Goal: Book appointment/travel/reservation

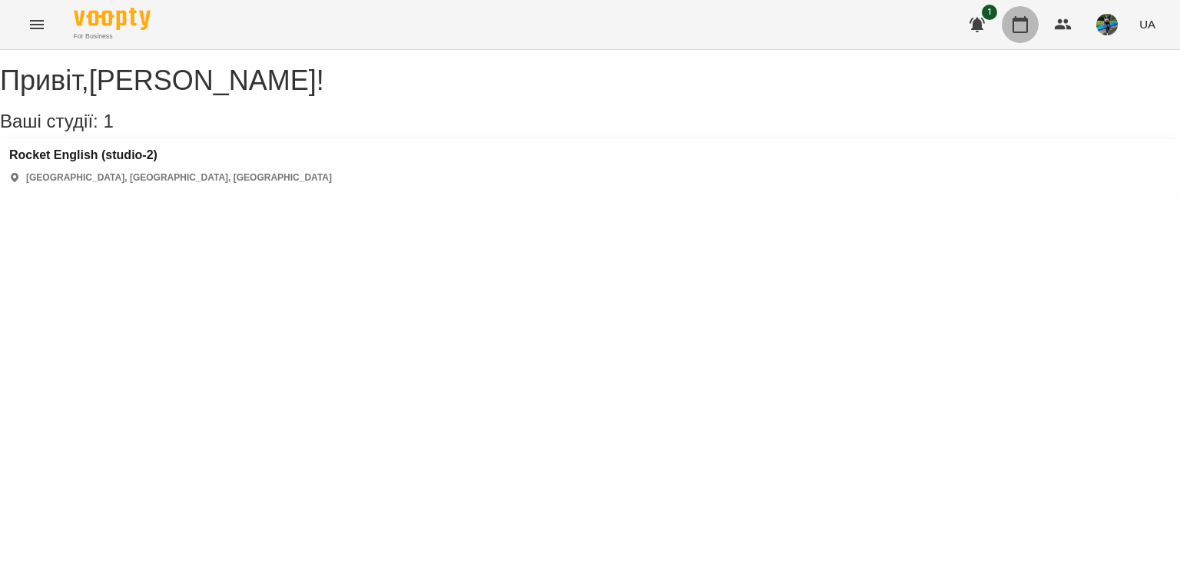
click at [1033, 31] on button "button" at bounding box center [1020, 24] width 37 height 37
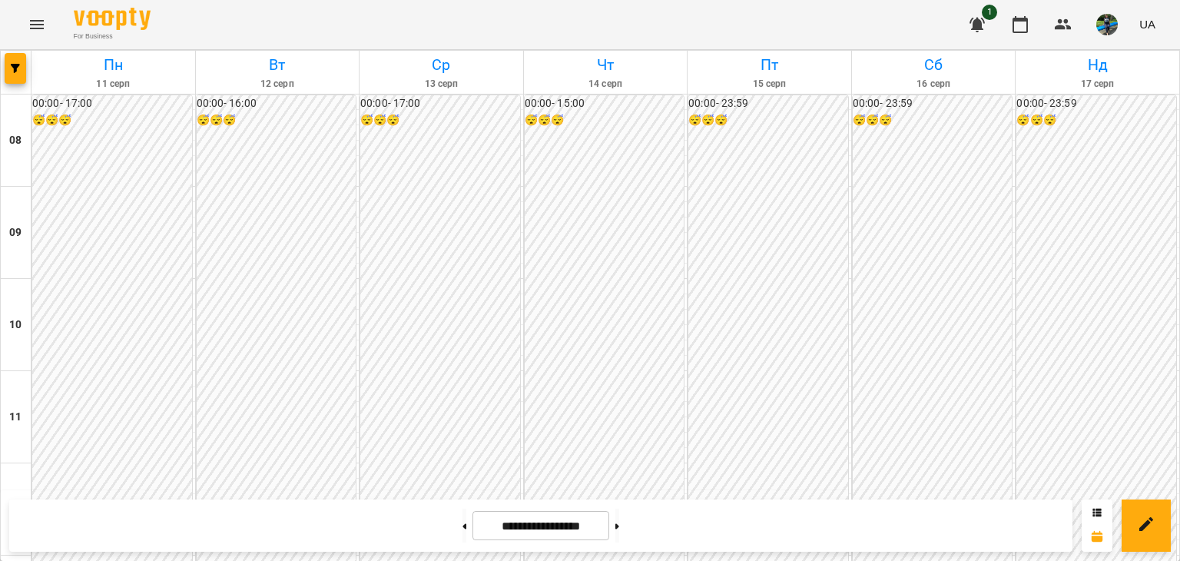
scroll to position [615, 0]
click at [619, 517] on button at bounding box center [617, 526] width 4 height 34
type input "**********"
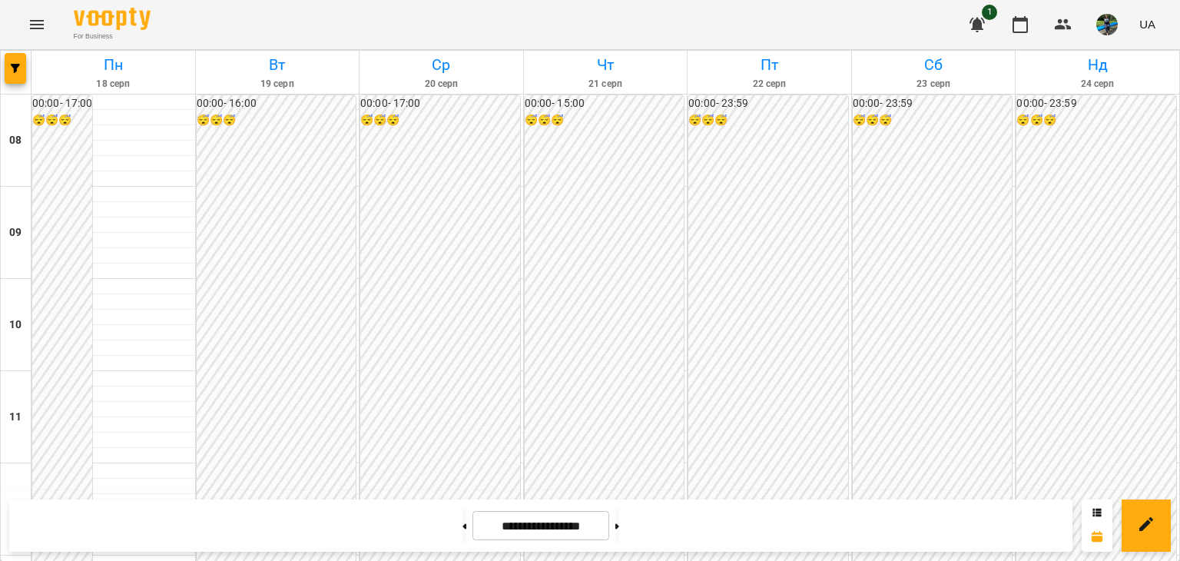
scroll to position [691, 0]
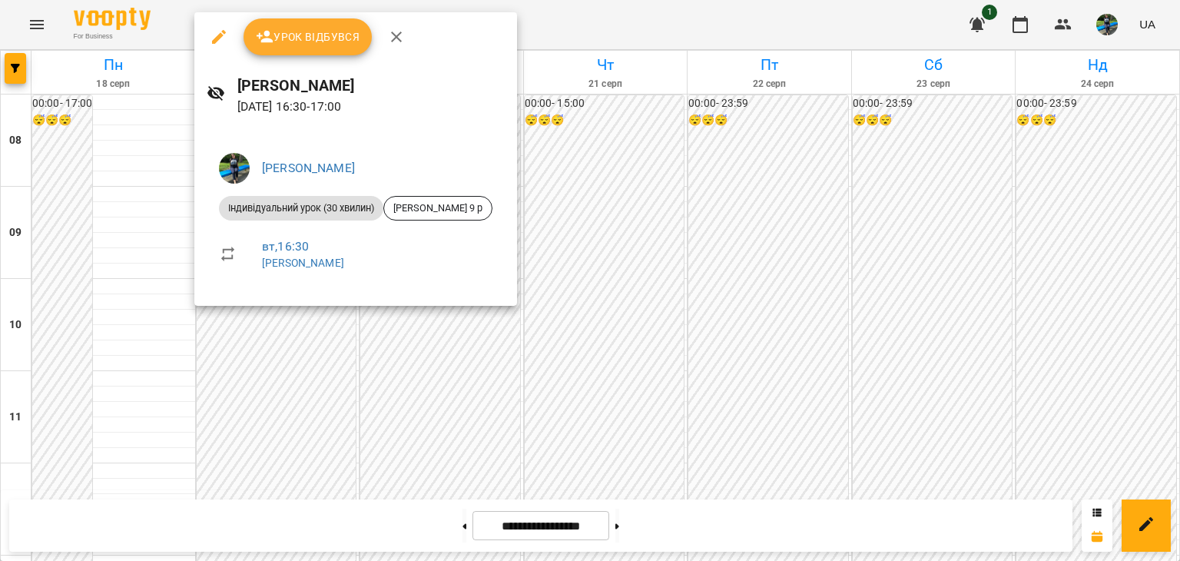
click at [292, 330] on div at bounding box center [590, 280] width 1180 height 561
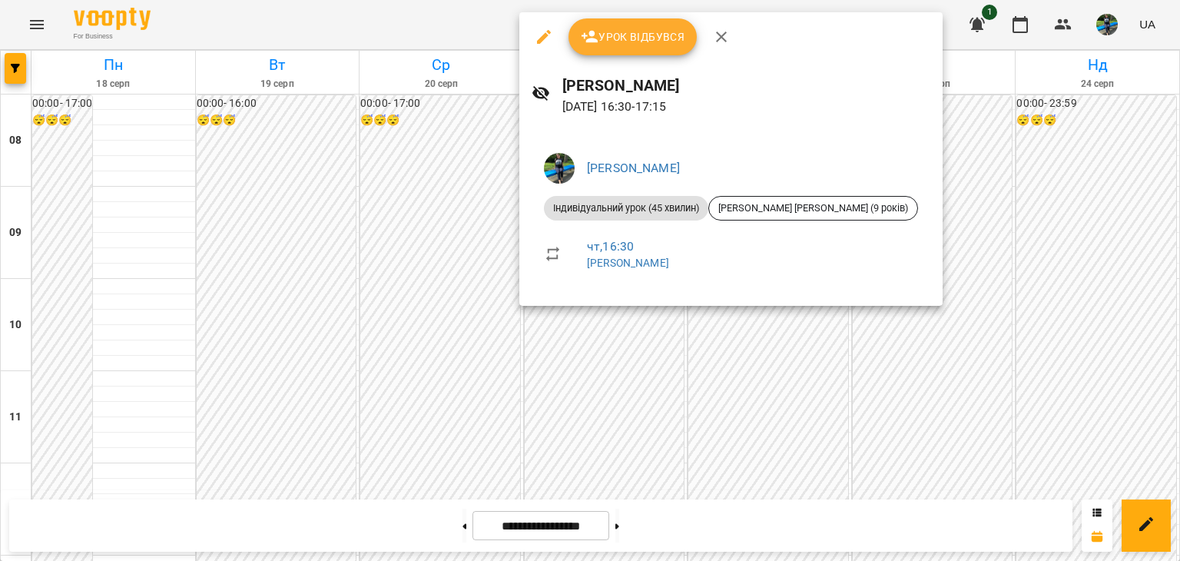
click at [631, 354] on div at bounding box center [590, 280] width 1180 height 561
